Goal: Register for event/course

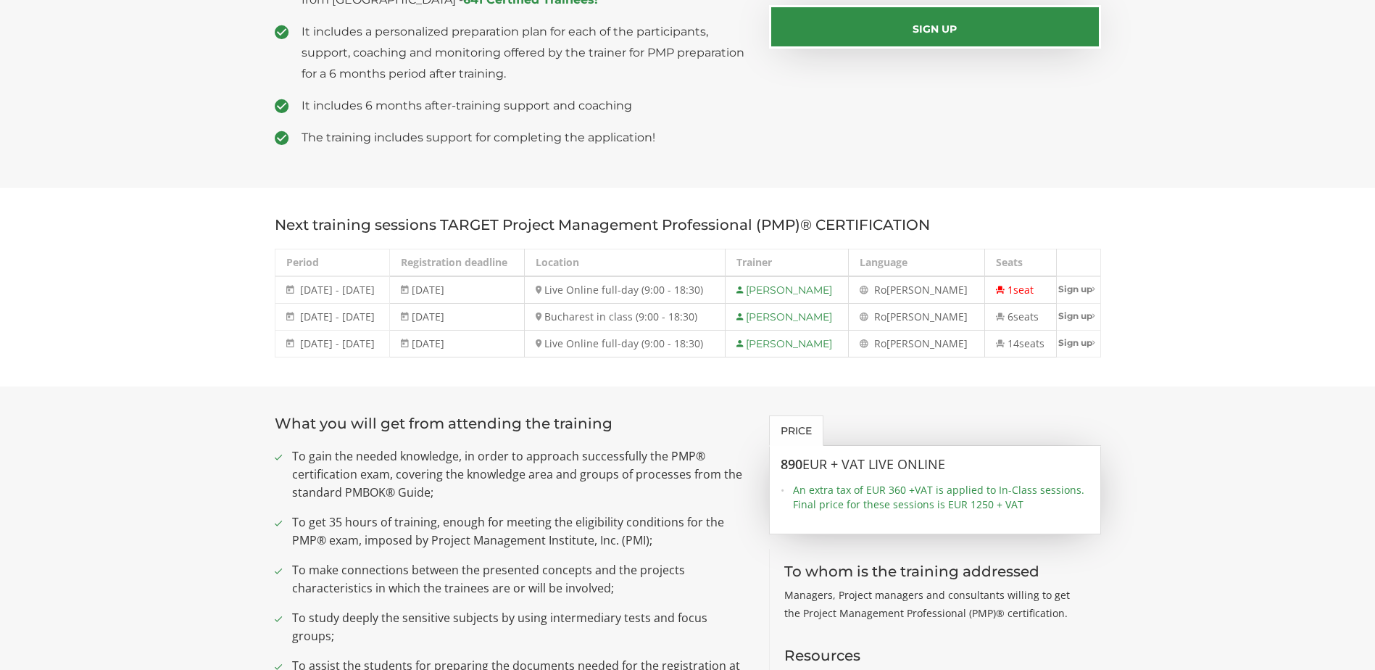
scroll to position [435, 0]
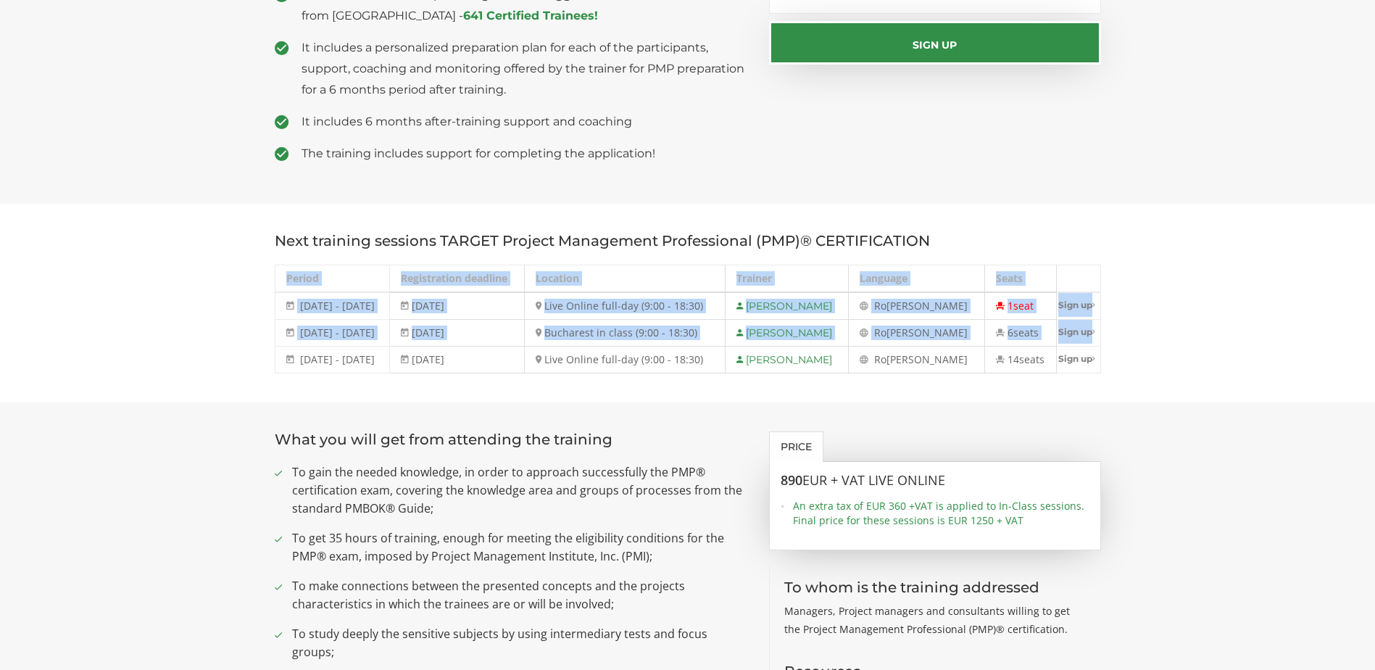
drag, startPoint x: 286, startPoint y: 359, endPoint x: 1109, endPoint y: 367, distance: 822.7
click at [1109, 367] on div "Next training sessions TARGET Project Management Professional (PMP)® CERTIFICAT…" at bounding box center [688, 303] width 848 height 141
drag, startPoint x: 300, startPoint y: 331, endPoint x: 1079, endPoint y: 325, distance: 779.2
click at [1079, 325] on tr "[DATE] - [DATE] [DATE] - [DATE] [DATE] Bucharest in class (9:00 - 18:30) [PERSO…" at bounding box center [688, 333] width 826 height 27
click at [499, 333] on td "[DATE]" at bounding box center [457, 333] width 135 height 27
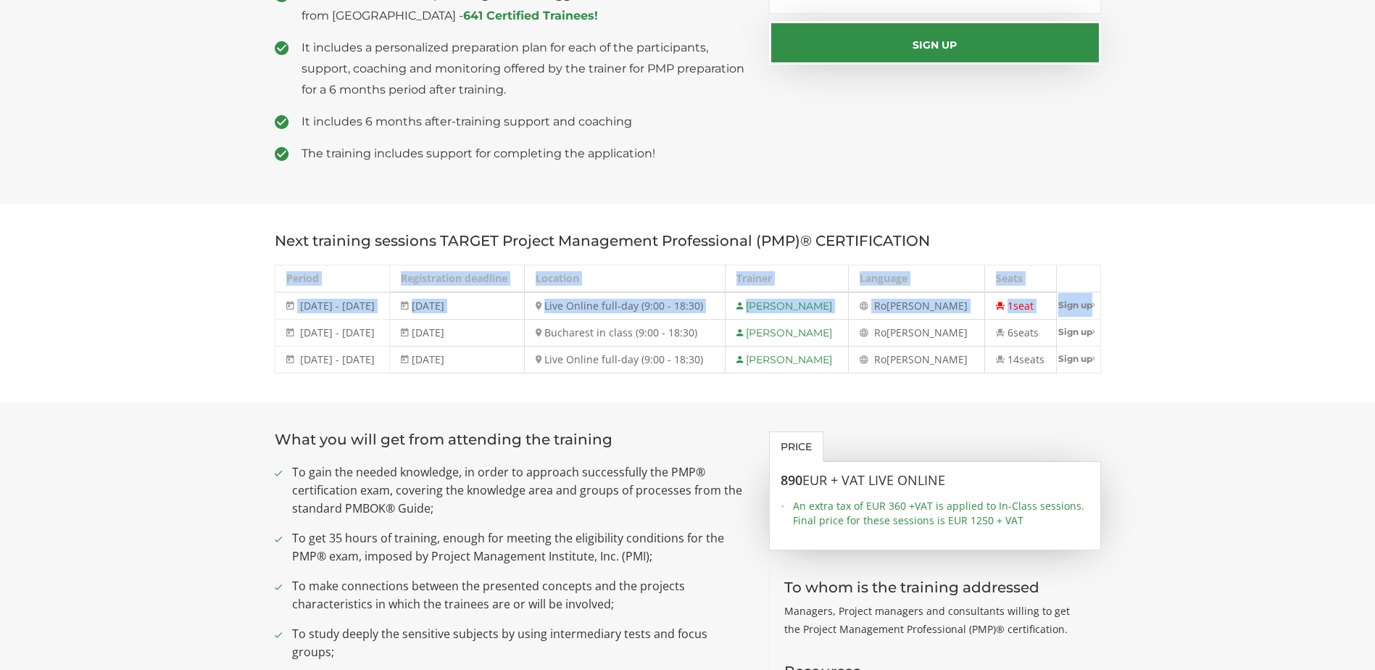
drag, startPoint x: 297, startPoint y: 331, endPoint x: 1102, endPoint y: 331, distance: 805.3
click at [1102, 331] on div "Next training sessions TARGET Project Management Professional (PMP)® CERTIFICAT…" at bounding box center [688, 303] width 848 height 141
